Goal: Complete application form

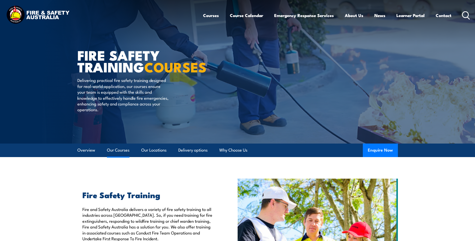
click at [121, 151] on link "Our Courses" at bounding box center [118, 149] width 23 height 13
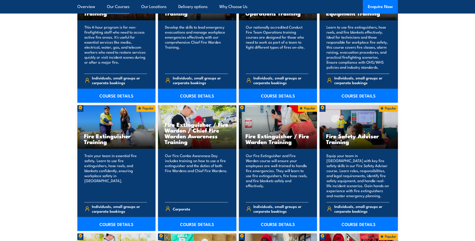
scroll to position [400, 0]
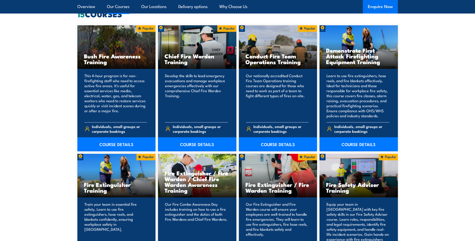
click at [379, 6] on button "Enquire Now" at bounding box center [380, 7] width 35 height 14
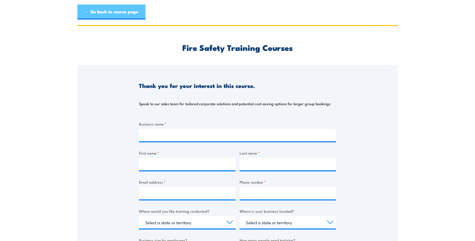
click at [103, 6] on link "← Go back to course page" at bounding box center [111, 12] width 68 height 15
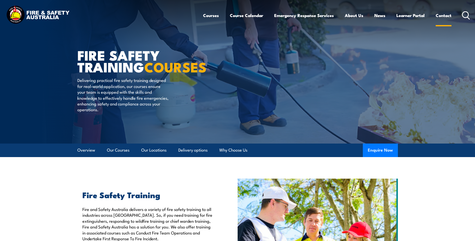
click at [449, 17] on link "Contact" at bounding box center [443, 15] width 16 height 13
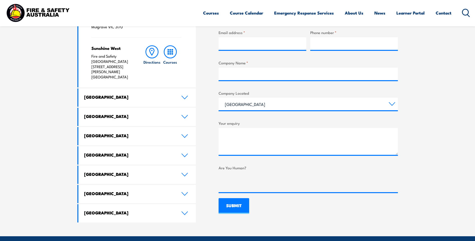
scroll to position [250, 0]
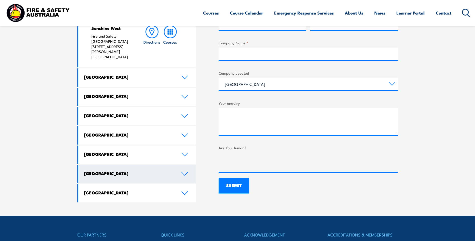
click at [182, 165] on link "[GEOGRAPHIC_DATA]" at bounding box center [137, 174] width 118 height 18
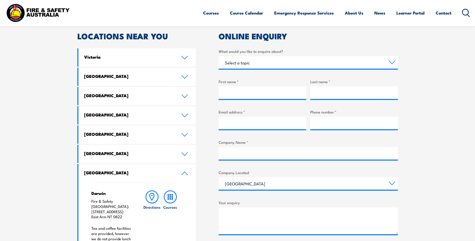
scroll to position [150, 0]
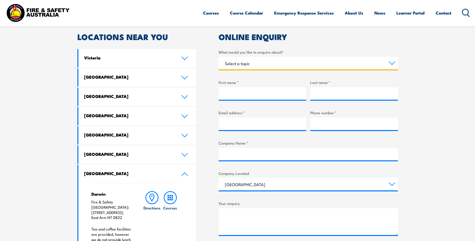
select select "Training"
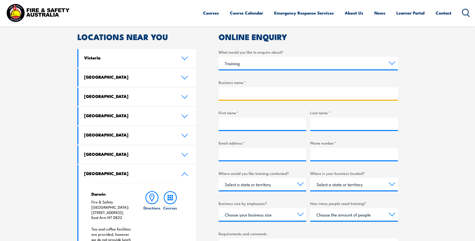
click at [238, 94] on input "Business name *" at bounding box center [307, 93] width 179 height 13
type input "Thales Australia"
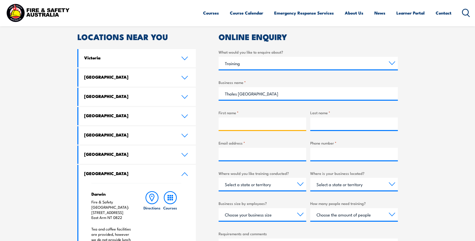
click at [241, 125] on input "First name *" at bounding box center [262, 123] width 88 height 13
type input "Kylie"
type input "Tolhurst"
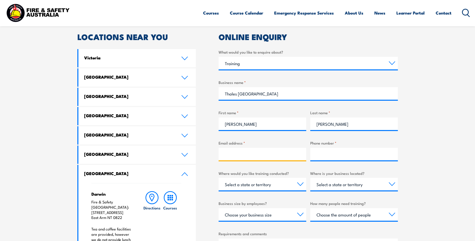
click at [239, 156] on input "Email address *" at bounding box center [262, 154] width 88 height 13
click at [266, 156] on input "Email address *" at bounding box center [262, 154] width 88 height 13
type input "kylie.tolhurst@thalesgroup.com.au"
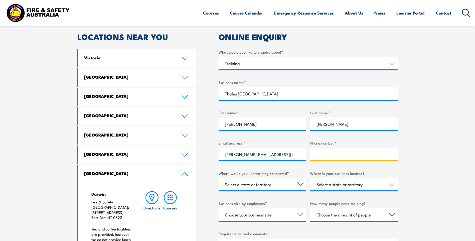
click at [320, 155] on input "Phone number *" at bounding box center [354, 154] width 88 height 13
type input "0437317725"
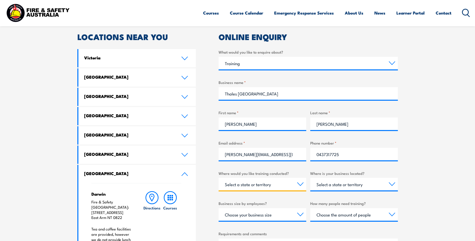
select select "NT"
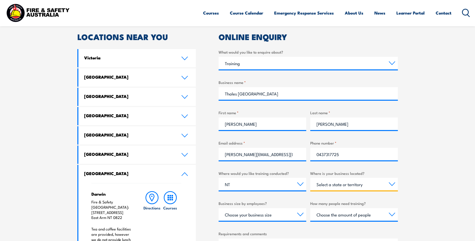
select select "NT"
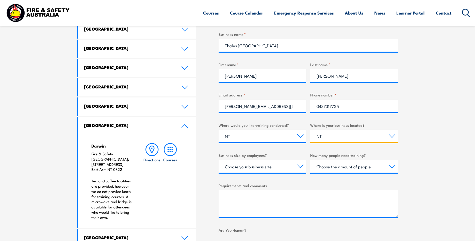
scroll to position [200, 0]
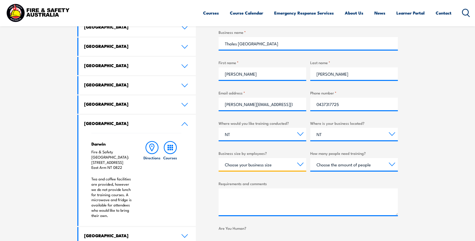
select select "20 to 199"
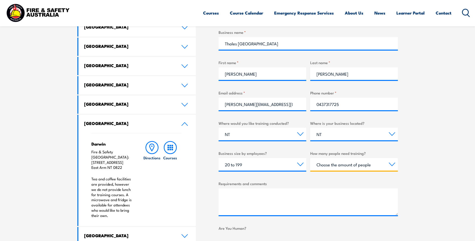
select select "1 to 4"
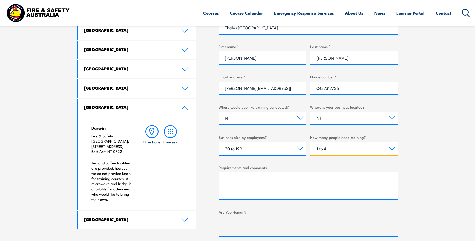
scroll to position [225, 0]
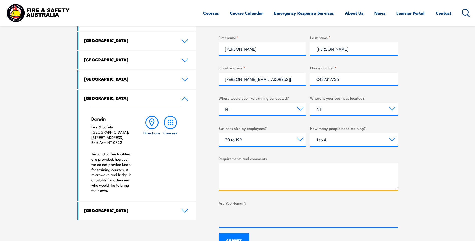
click at [282, 171] on textarea "Requirements and comments" at bounding box center [307, 176] width 179 height 27
click at [280, 171] on textarea "Hi, Just wanted to check if you provide" at bounding box center [307, 176] width 179 height 27
click at [336, 169] on textarea "Hi, Just wanted to check if you run courses such as provide" at bounding box center [307, 176] width 179 height 27
click at [340, 171] on textarea "Hi, Just wanted to check if you run courses such as provide first and and CPR." at bounding box center [307, 176] width 179 height 27
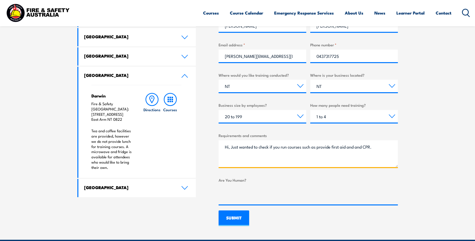
scroll to position [300, 0]
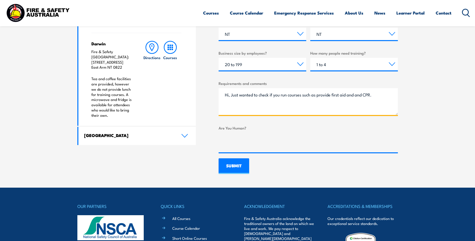
type textarea "Hi, Just wanted to check if you run courses such as provide first aid and and C…"
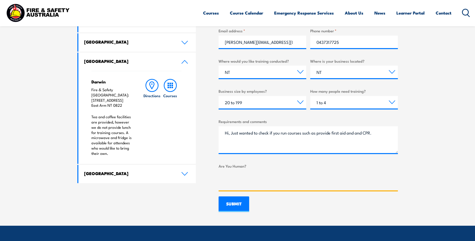
scroll to position [275, 0]
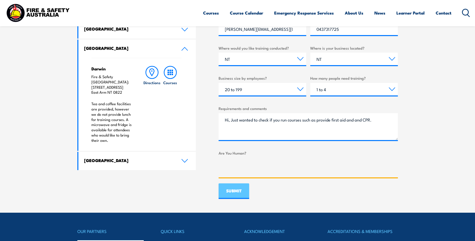
click at [239, 191] on input "SUBMIT" at bounding box center [233, 191] width 31 height 16
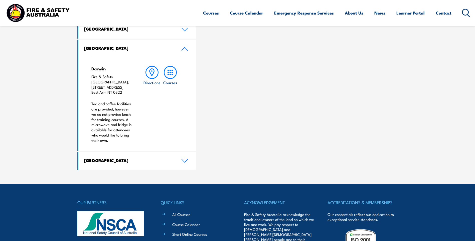
scroll to position [0, 0]
click at [251, 15] on link "Course Calendar" at bounding box center [246, 12] width 33 height 13
click at [252, 12] on link "Course Calendar" at bounding box center [246, 12] width 33 height 13
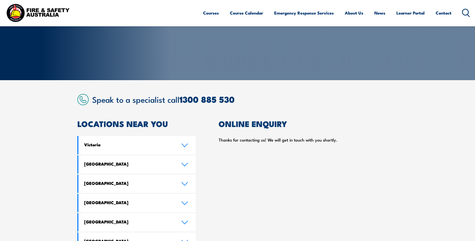
scroll to position [75, 0]
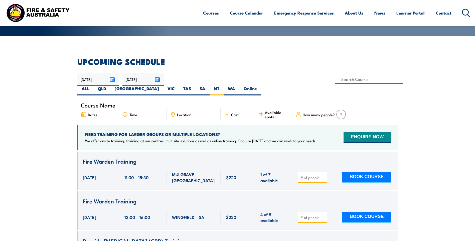
scroll to position [100, 0]
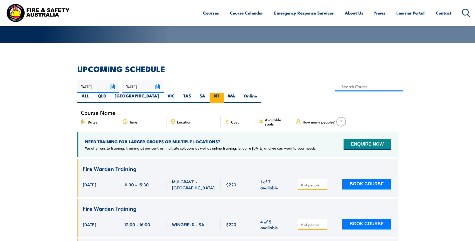
click at [223, 93] on label "NT" at bounding box center [216, 98] width 14 height 10
click at [222, 93] on input "NT" at bounding box center [220, 94] width 3 height 3
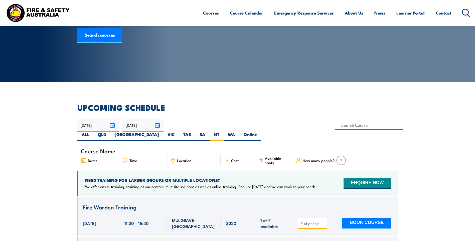
scroll to position [0, 0]
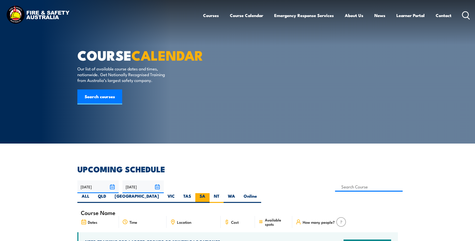
click at [209, 193] on label "SA" at bounding box center [202, 198] width 14 height 10
click at [208, 193] on input "SA" at bounding box center [206, 194] width 3 height 3
radio input "true"
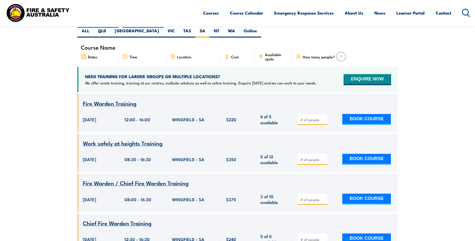
scroll to position [15, 0]
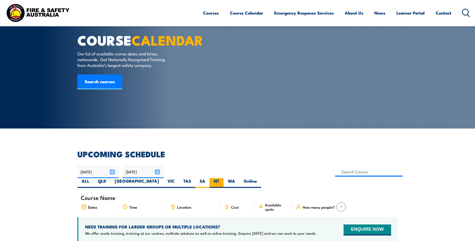
click at [223, 178] on label "NT" at bounding box center [216, 183] width 14 height 10
click at [222, 178] on input "NT" at bounding box center [220, 179] width 3 height 3
radio input "true"
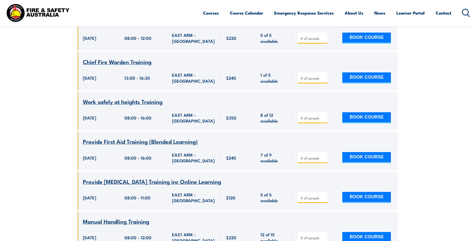
scroll to position [566, 0]
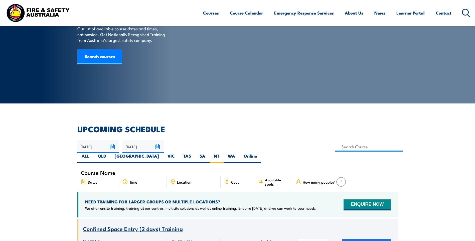
scroll to position [65, 0]
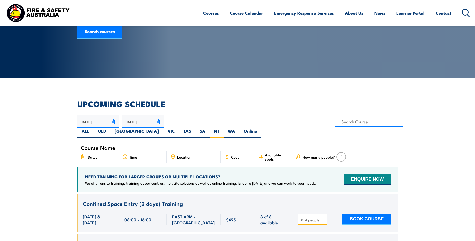
click at [223, 24] on header "Courses Course Calendar Emergency Response Services Services Overview Emergency…" at bounding box center [237, 13] width 475 height 26
click at [443, 12] on link "Contact" at bounding box center [443, 12] width 16 height 13
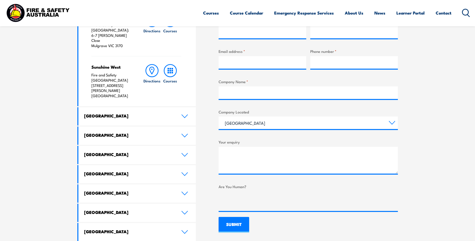
scroll to position [225, 0]
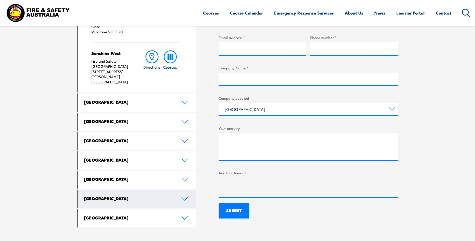
click at [184, 197] on icon at bounding box center [185, 198] width 6 height 3
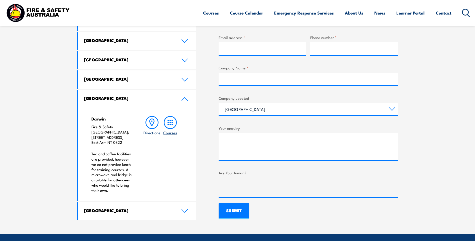
click at [168, 133] on h6 "Courses" at bounding box center [170, 132] width 14 height 5
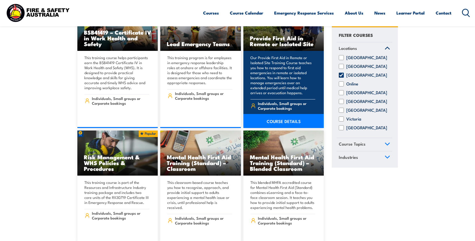
scroll to position [1952, 0]
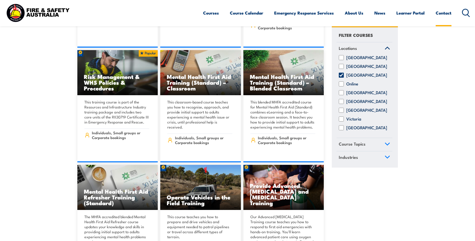
click at [439, 15] on link "Contact" at bounding box center [443, 12] width 16 height 13
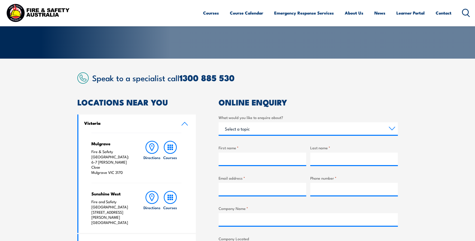
scroll to position [75, 0]
